Goal: Task Accomplishment & Management: Manage account settings

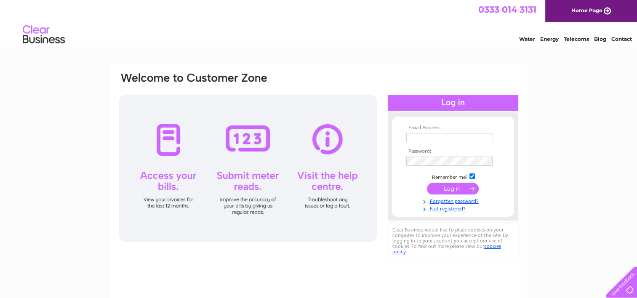
click at [442, 136] on input "text" at bounding box center [449, 137] width 87 height 9
type input "[EMAIL_ADDRESS][DOMAIN_NAME]"
click at [468, 137] on input "[EMAIL_ADDRESS][DOMAIN_NAME]" at bounding box center [449, 137] width 87 height 9
click at [427, 183] on input "submit" at bounding box center [453, 189] width 52 height 12
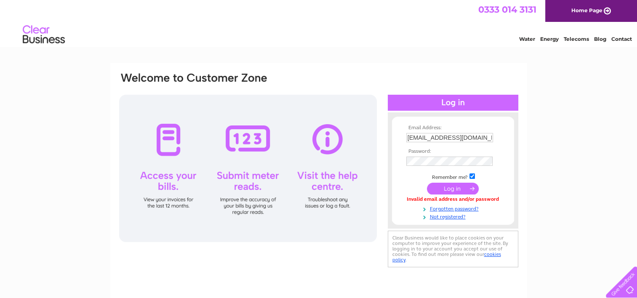
click at [441, 156] on td at bounding box center [453, 161] width 98 height 13
click at [464, 133] on input "[EMAIL_ADDRESS][DOMAIN_NAME]" at bounding box center [450, 138] width 88 height 10
drag, startPoint x: 406, startPoint y: 137, endPoint x: 586, endPoint y: 138, distance: 179.8
click at [586, 138] on div "Email Address: [EMAIL_ADDRESS][DOMAIN_NAME] Password:" at bounding box center [318, 253] width 637 height 380
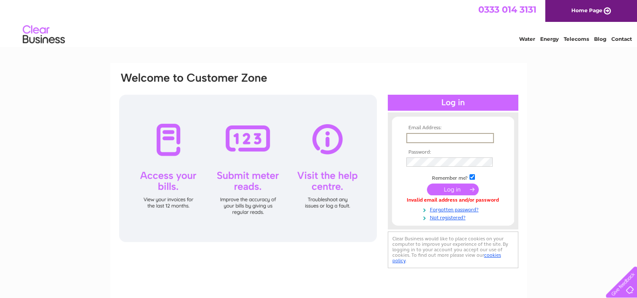
scroll to position [0, 0]
click at [453, 157] on td at bounding box center [453, 161] width 98 height 13
click at [445, 133] on input "text" at bounding box center [450, 138] width 88 height 10
type input "P"
type input "p"
